Goal: Task Accomplishment & Management: Manage account settings

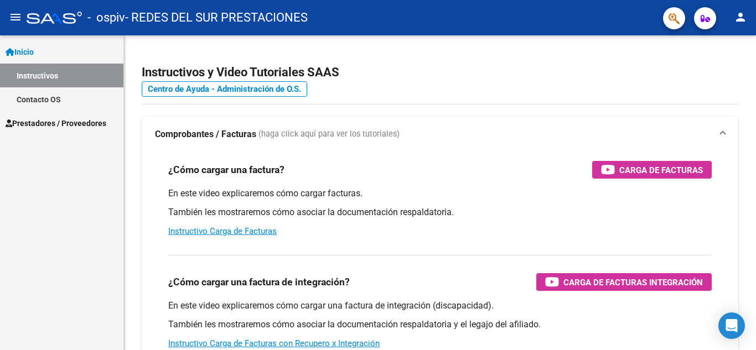
click at [86, 123] on span "Prestadores / Proveedores" at bounding box center [56, 123] width 101 height 12
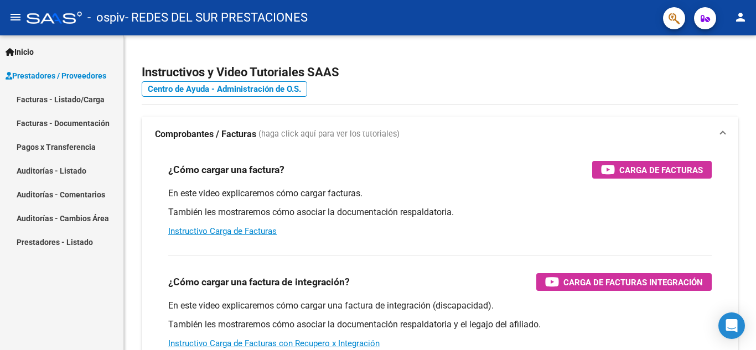
click at [81, 152] on link "Pagos x Transferencia" at bounding box center [61, 147] width 123 height 24
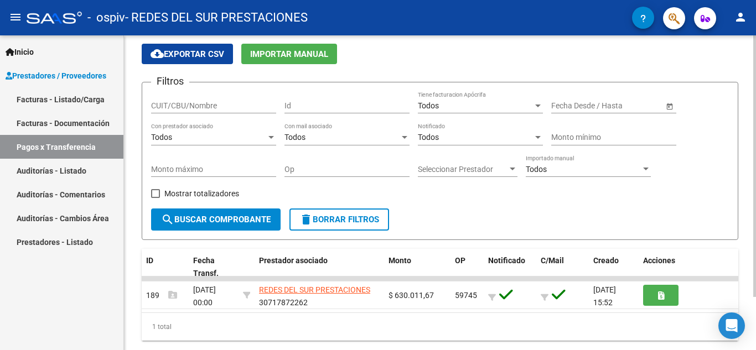
scroll to position [64, 0]
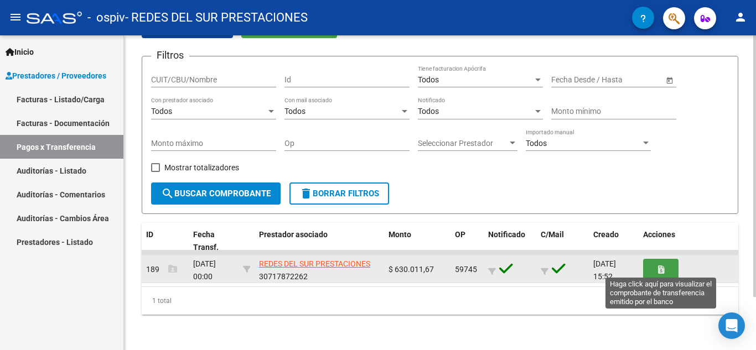
click at [663, 269] on icon "button" at bounding box center [661, 270] width 6 height 8
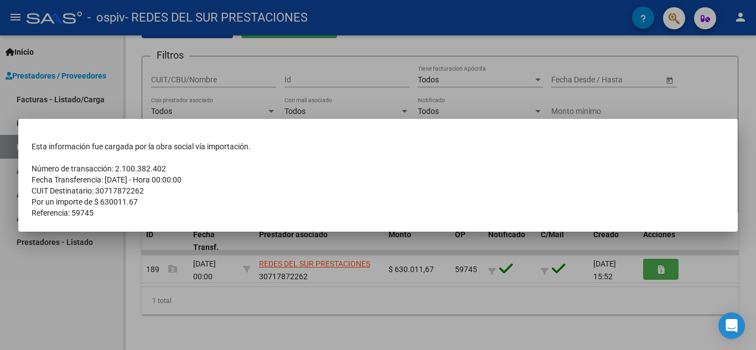
click at [308, 328] on div at bounding box center [378, 175] width 756 height 350
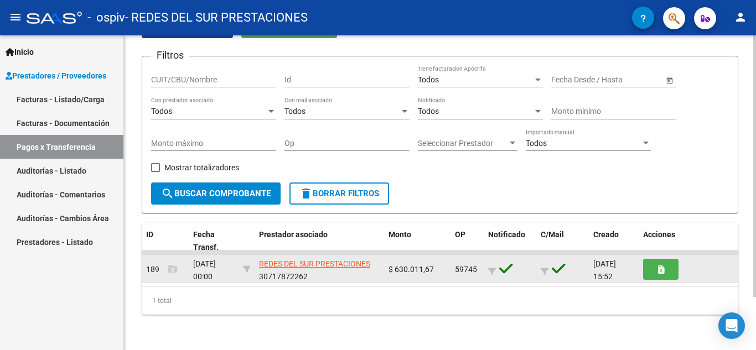
click at [232, 276] on div "[DATE] 00:00" at bounding box center [213, 269] width 41 height 23
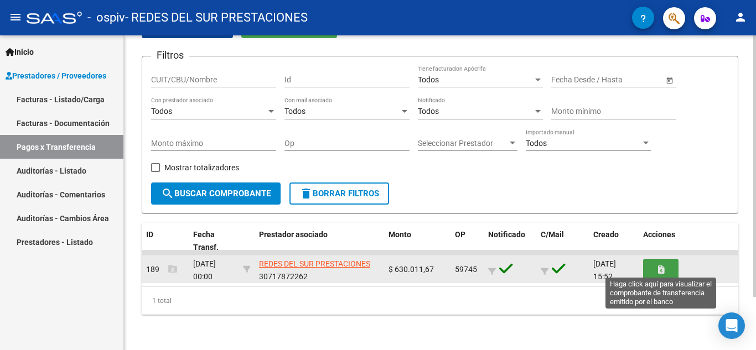
click at [650, 271] on button "button" at bounding box center [660, 269] width 35 height 20
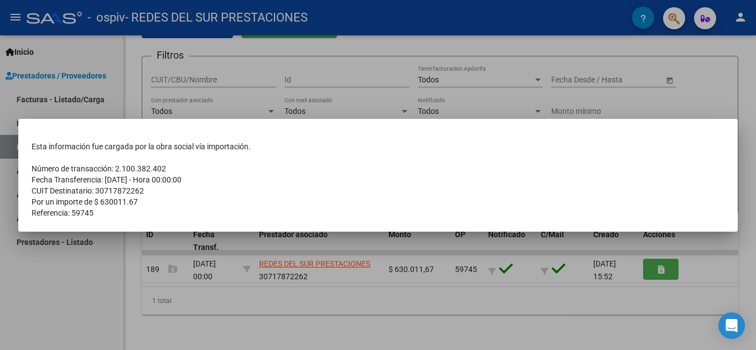
click at [605, 297] on div at bounding box center [378, 175] width 756 height 350
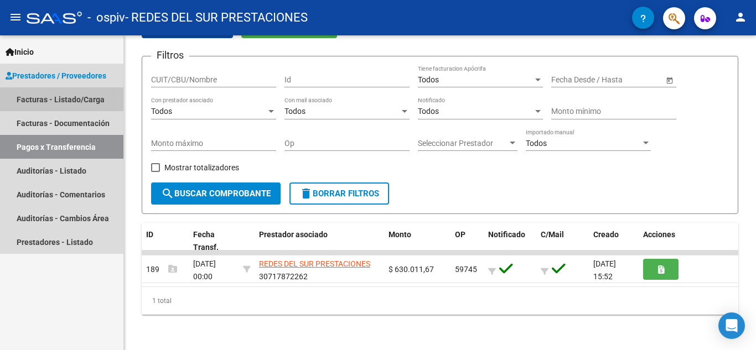
click at [80, 99] on link "Facturas - Listado/Carga" at bounding box center [61, 99] width 123 height 24
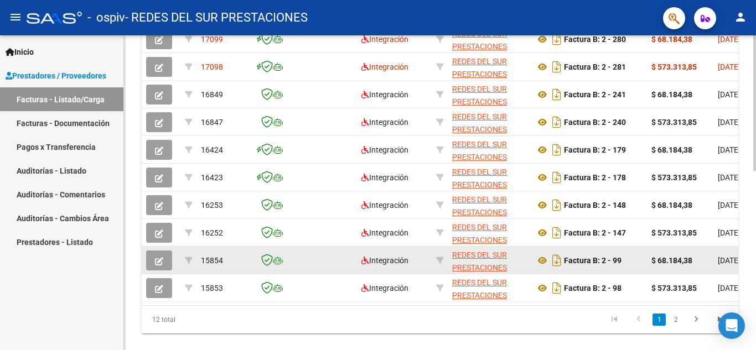
scroll to position [415, 0]
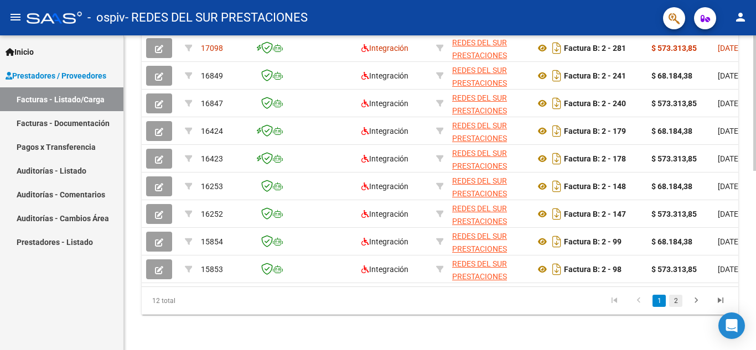
click at [673, 304] on link "2" at bounding box center [675, 301] width 13 height 12
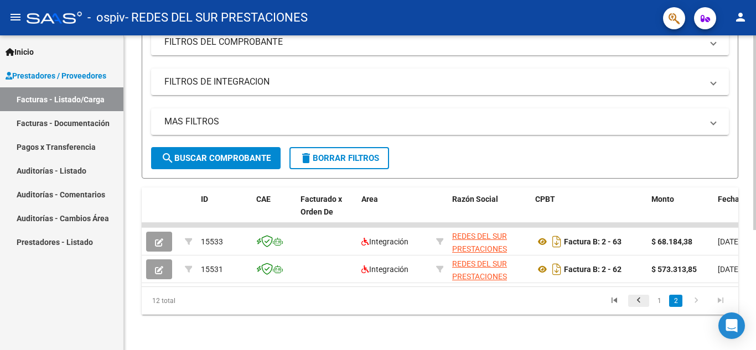
click at [644, 307] on icon "go to previous page" at bounding box center [638, 302] width 14 height 13
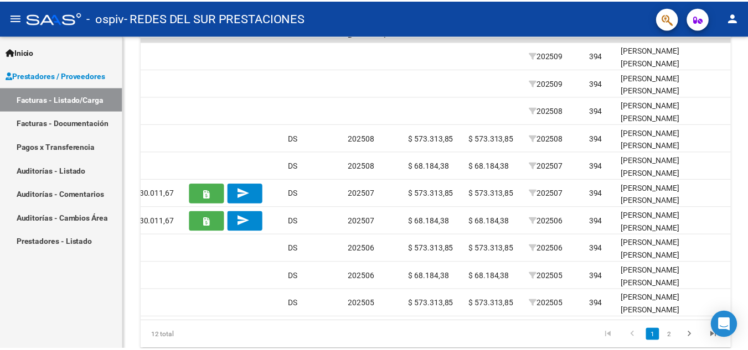
scroll to position [415, 0]
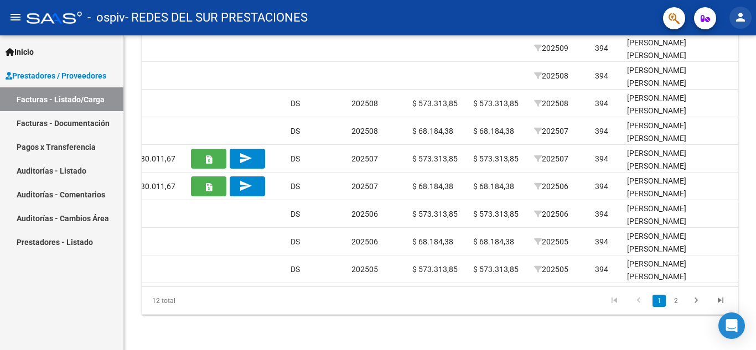
click at [740, 15] on mat-icon "person" at bounding box center [740, 17] width 13 height 13
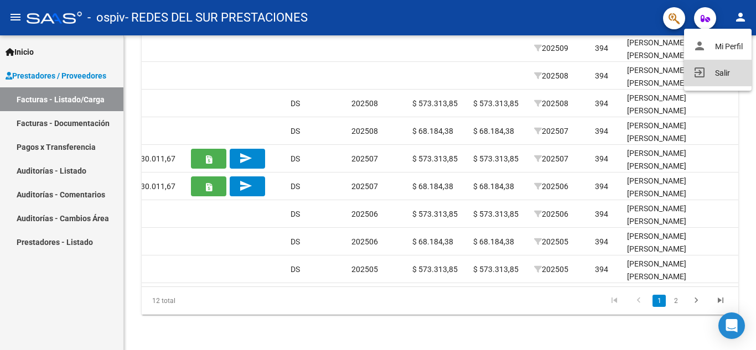
click at [709, 78] on button "exit_to_app Salir" at bounding box center [718, 73] width 68 height 27
